Goal: Task Accomplishment & Management: Use online tool/utility

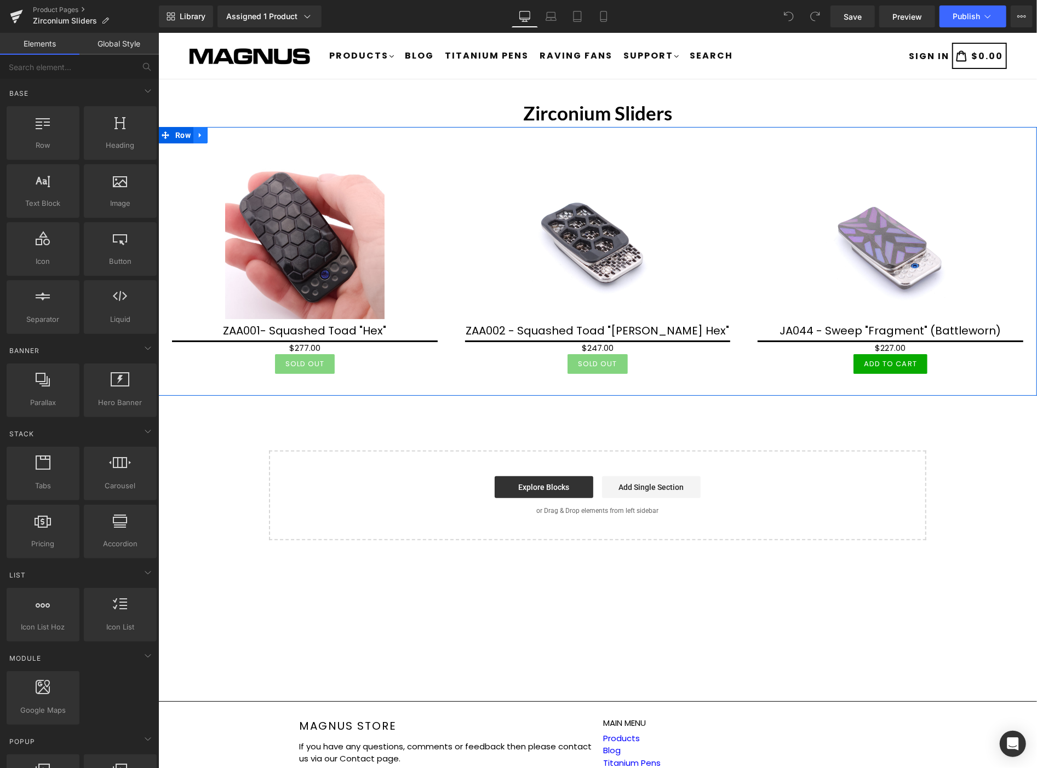
click at [199, 133] on icon at bounding box center [199, 135] width 2 height 5
click at [229, 131] on icon at bounding box center [229, 135] width 8 height 8
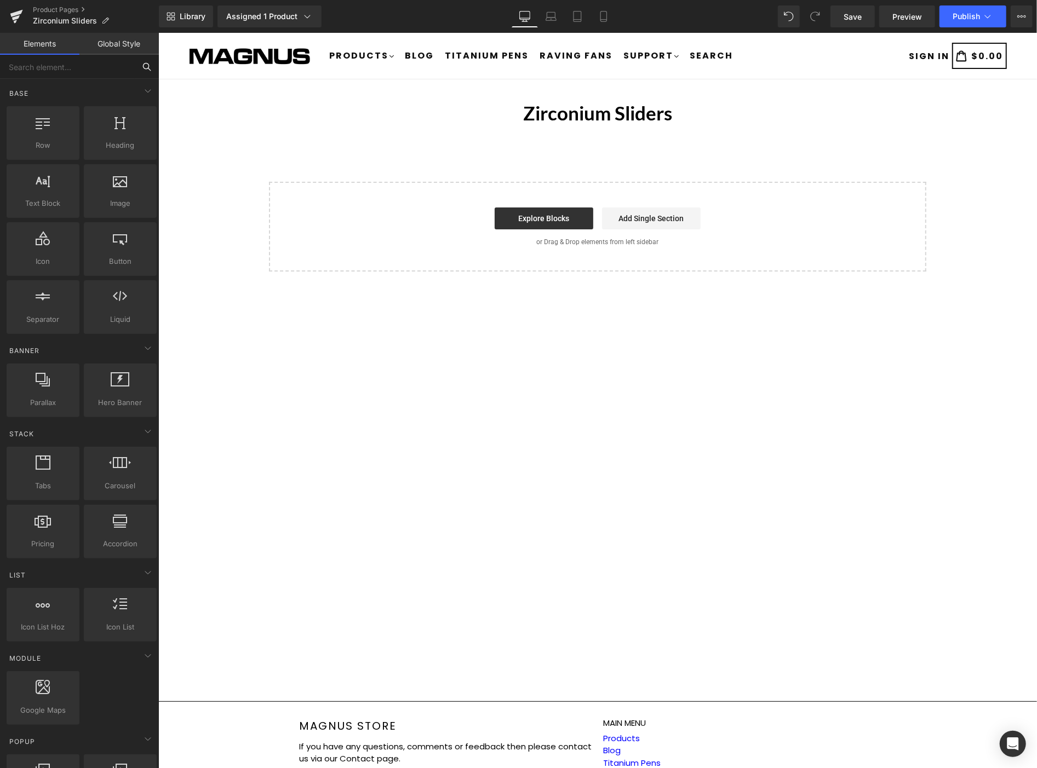
click at [92, 68] on input "text" at bounding box center [67, 67] width 135 height 24
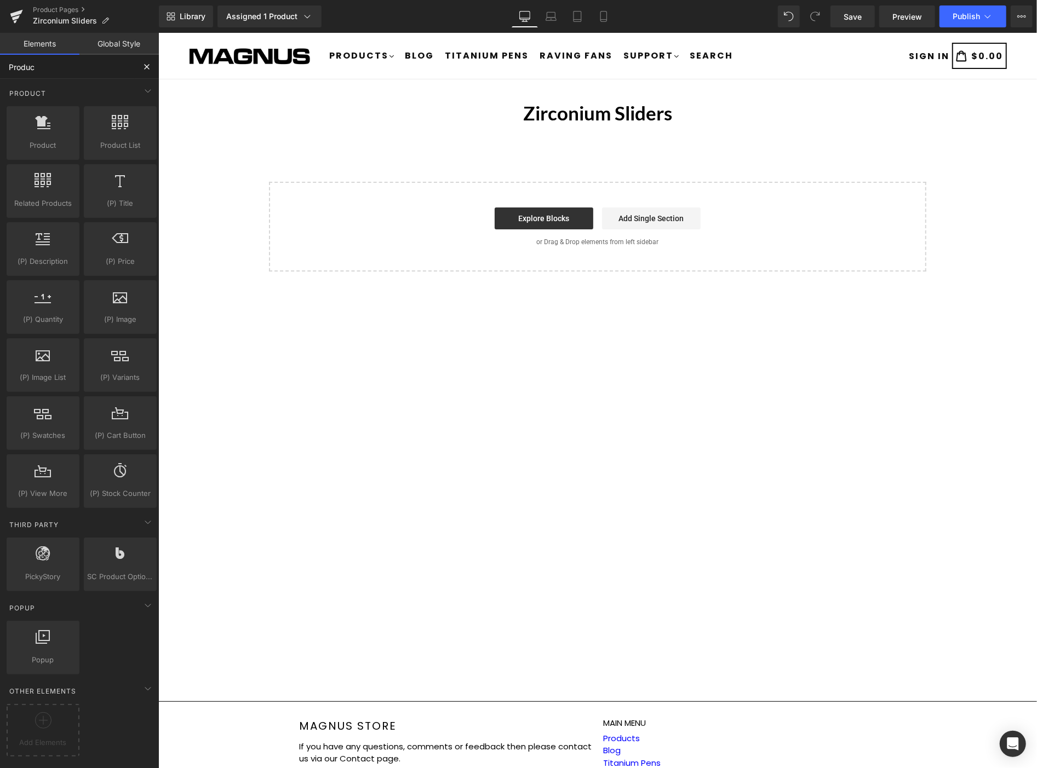
type input "Product"
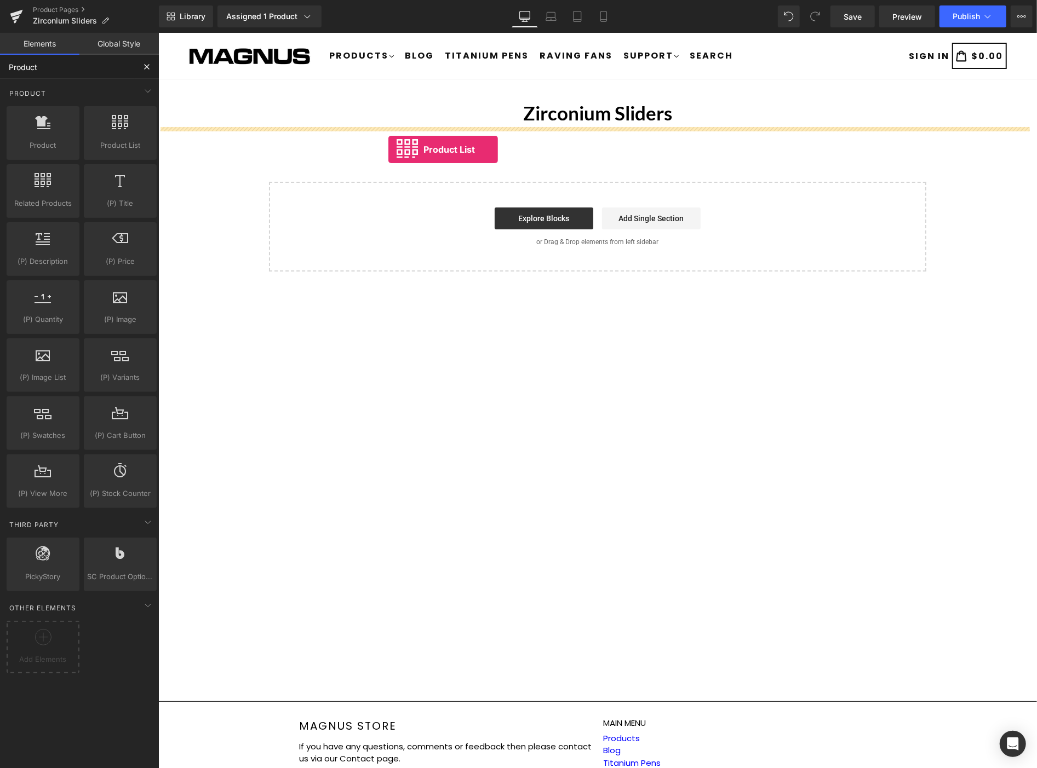
drag, startPoint x: 267, startPoint y: 158, endPoint x: 388, endPoint y: 149, distance: 120.9
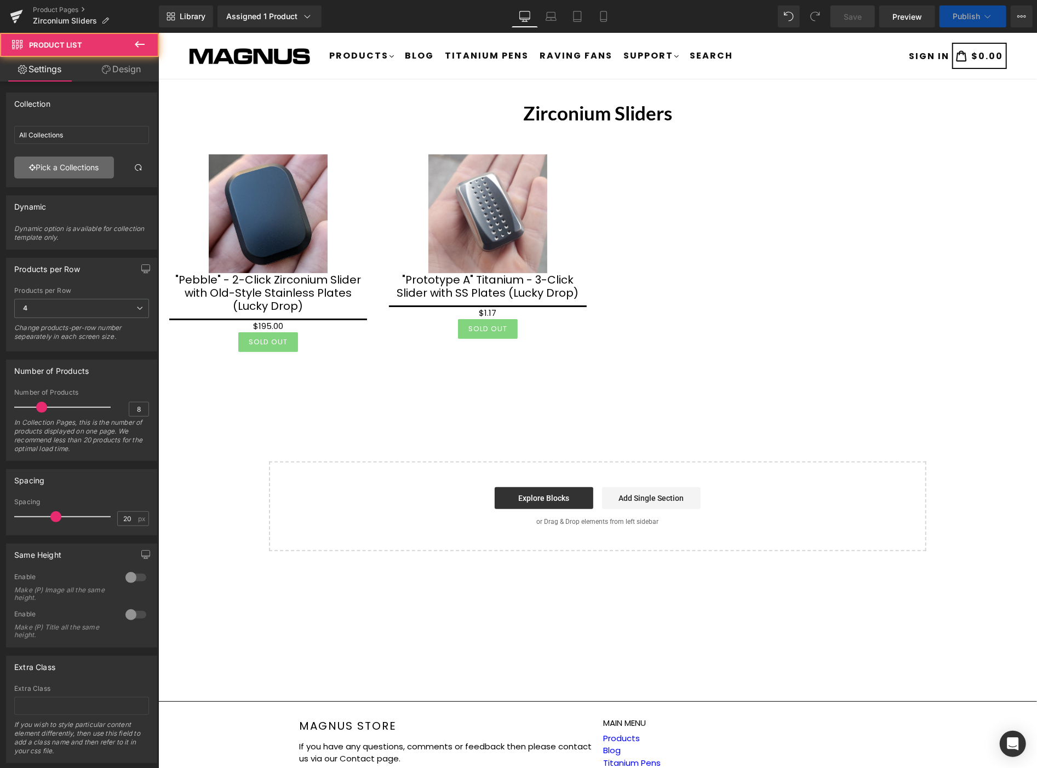
click at [43, 163] on link "Pick a Collections" at bounding box center [64, 168] width 100 height 22
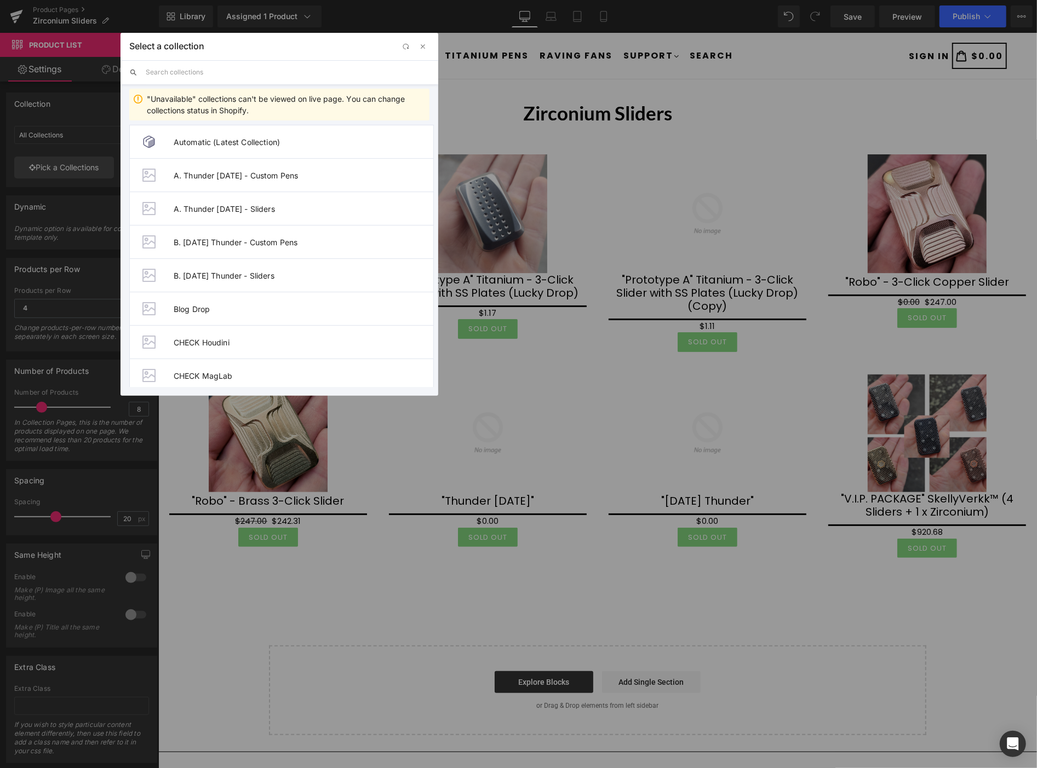
click at [184, 74] on input "text" at bounding box center [288, 72] width 284 height 24
type input "Zirc"
click at [151, 305] on div at bounding box center [149, 309] width 22 height 22
type input "Zirconium Sliders"
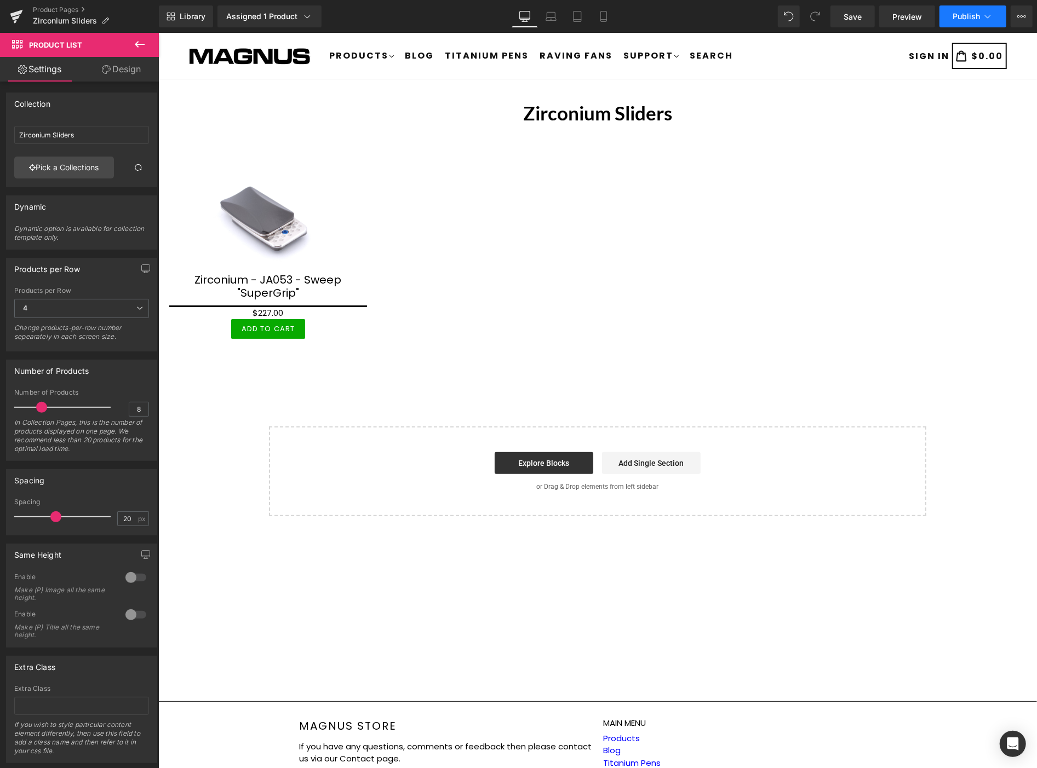
click at [967, 14] on span "Publish" at bounding box center [965, 16] width 27 height 9
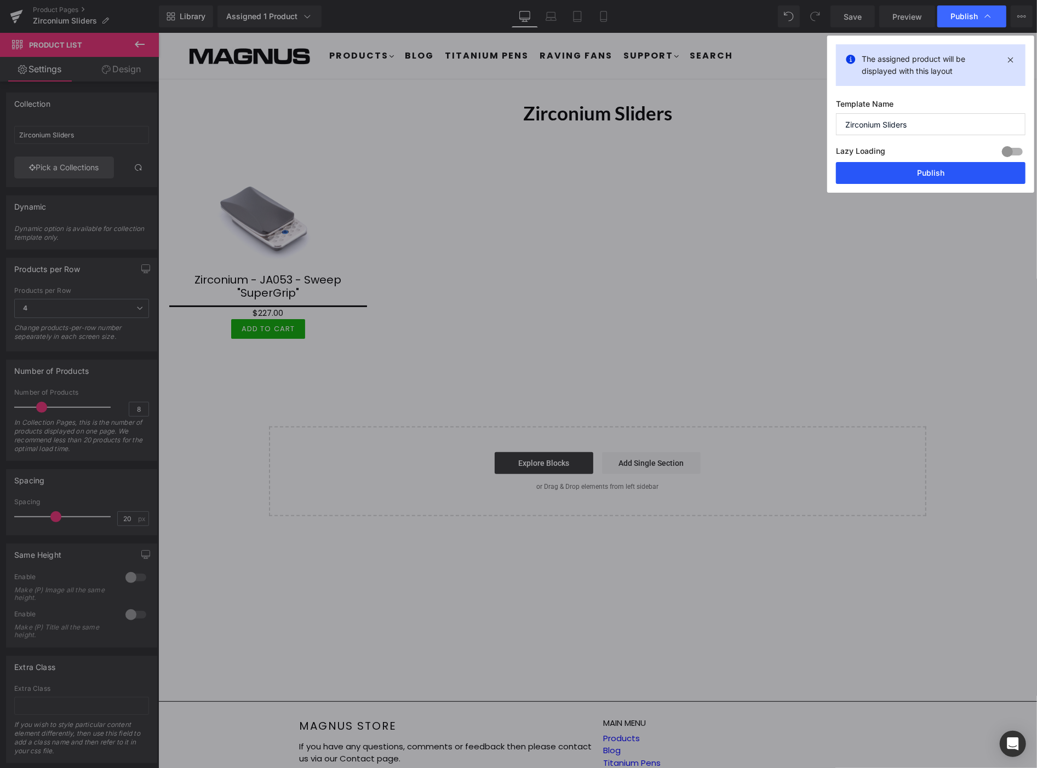
click at [938, 171] on button "Publish" at bounding box center [931, 173] width 190 height 22
